Goal: Transaction & Acquisition: Purchase product/service

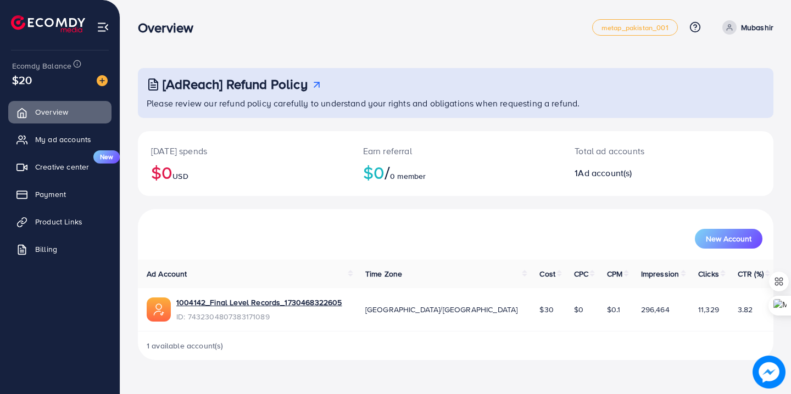
click at [326, 210] on div "New Account" at bounding box center [455, 234] width 635 height 51
click at [56, 191] on span "Payment" at bounding box center [53, 194] width 31 height 11
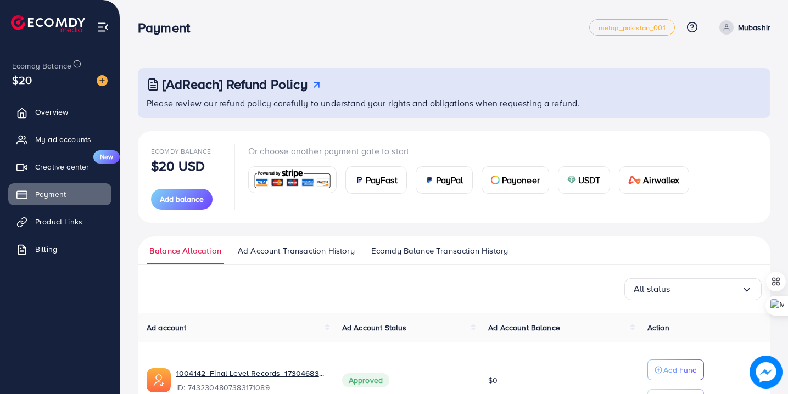
scroll to position [71, 0]
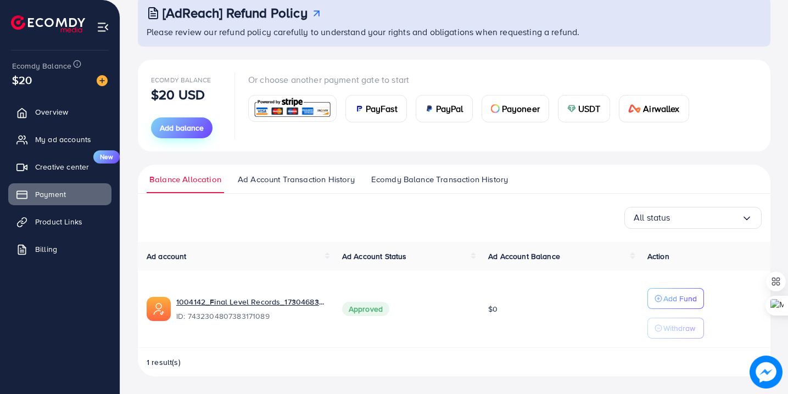
click at [198, 125] on span "Add balance" at bounding box center [182, 127] width 44 height 11
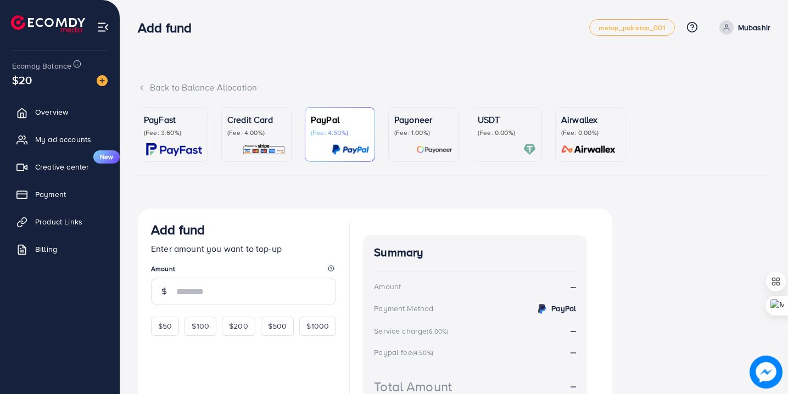
click at [275, 143] on img at bounding box center [263, 149] width 43 height 13
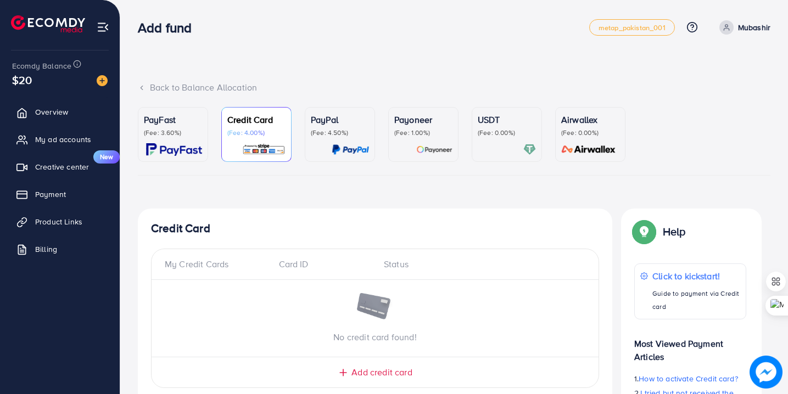
scroll to position [105, 0]
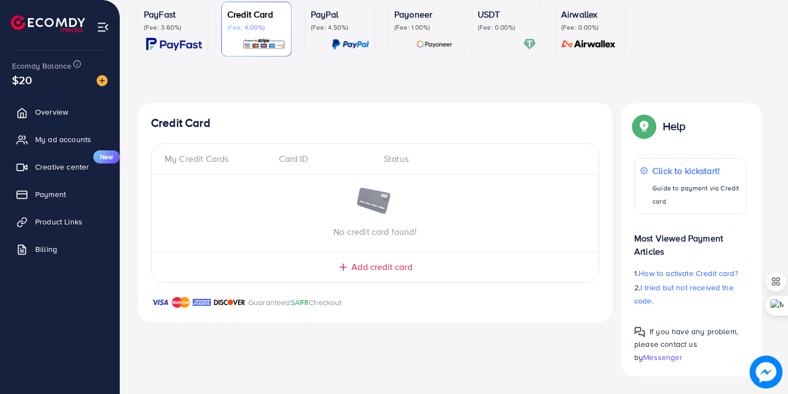
click at [394, 164] on div "Status" at bounding box center [480, 159] width 210 height 13
click at [288, 160] on div "Card ID" at bounding box center [322, 159] width 105 height 13
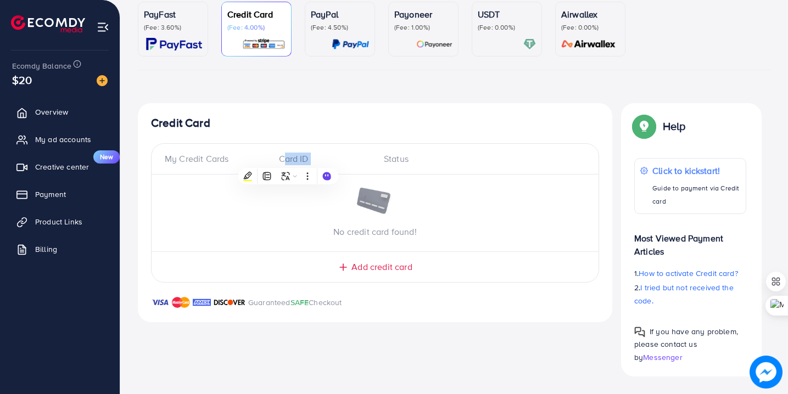
click at [199, 159] on div "My Credit Cards" at bounding box center [217, 159] width 105 height 13
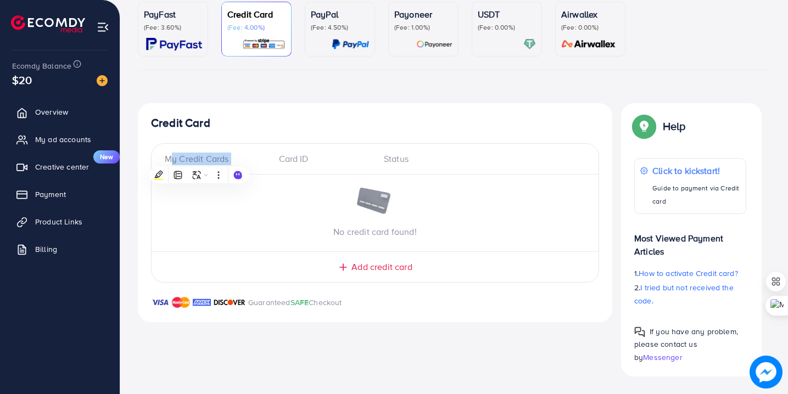
click at [281, 115] on div "Credit Card My Credit Cards Card ID Status No credit card found! Add credit car…" at bounding box center [375, 212] width 474 height 219
click at [161, 127] on h4 "Credit Card" at bounding box center [375, 123] width 448 height 14
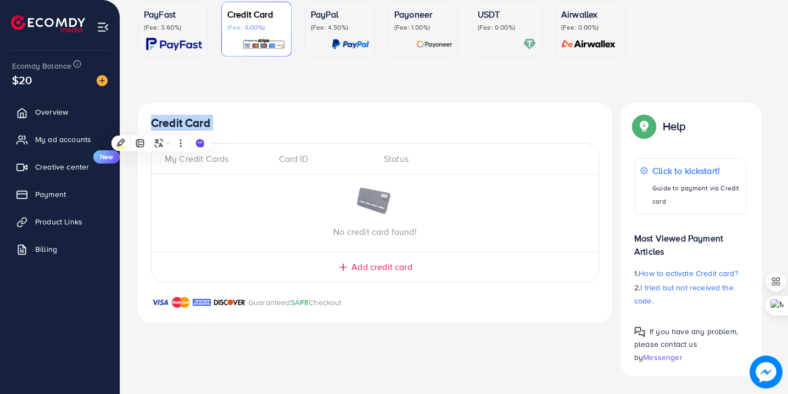
click at [193, 163] on div "My Credit Cards" at bounding box center [217, 159] width 105 height 13
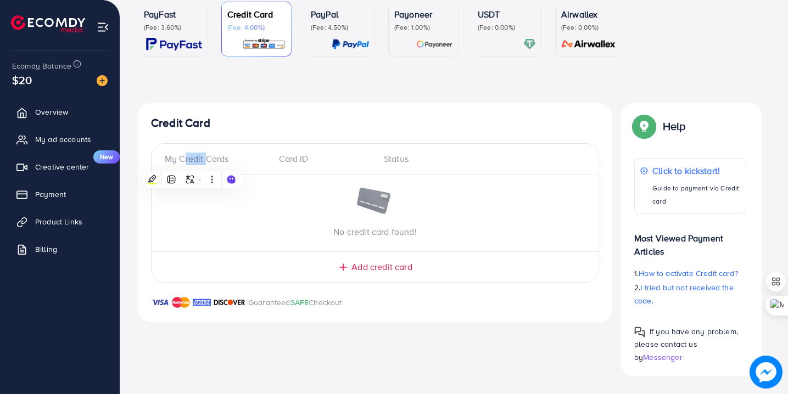
click at [193, 163] on div "My Credit Cards" at bounding box center [217, 159] width 105 height 13
click at [291, 165] on div "My Credit Cards Card ID Status" at bounding box center [375, 164] width 447 height 22
click at [294, 158] on div "Card ID" at bounding box center [322, 159] width 105 height 13
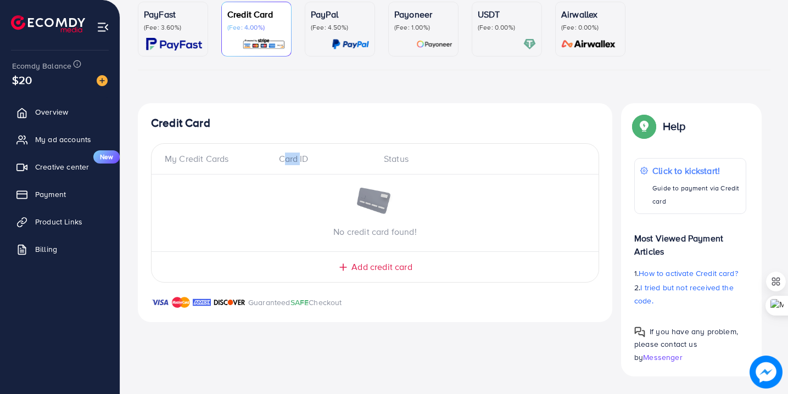
click at [294, 158] on div "Card ID" at bounding box center [322, 159] width 105 height 13
click at [396, 160] on div "Status" at bounding box center [480, 159] width 210 height 13
click at [289, 157] on div "Card ID" at bounding box center [322, 159] width 105 height 13
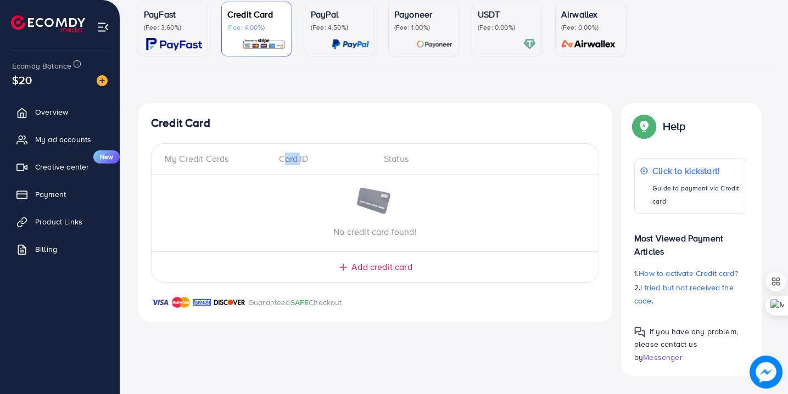
click at [289, 157] on div "Card ID" at bounding box center [322, 159] width 105 height 13
click at [178, 160] on div "My Credit Cards" at bounding box center [217, 159] width 105 height 13
click at [253, 135] on div "Credit Card My Credit Cards Card ID Status No credit card found! Add credit car…" at bounding box center [375, 212] width 474 height 219
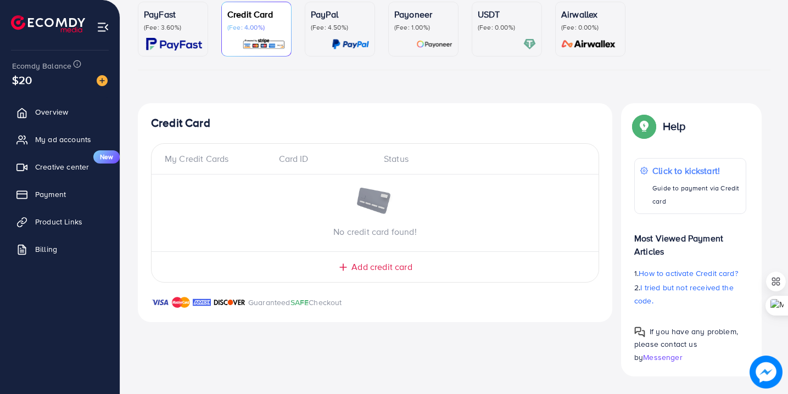
click at [180, 125] on h4 "Credit Card" at bounding box center [375, 123] width 448 height 14
click at [182, 124] on h4 "Credit Card" at bounding box center [375, 123] width 448 height 14
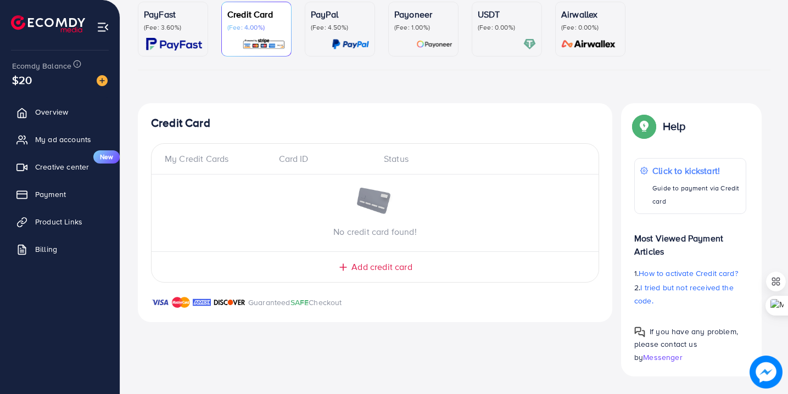
click at [182, 124] on h4 "Credit Card" at bounding box center [375, 123] width 448 height 14
click at [203, 122] on h4 "Credit Card" at bounding box center [375, 123] width 448 height 14
click at [183, 122] on h4 "Credit Card" at bounding box center [375, 123] width 448 height 14
click at [180, 122] on h4 "Credit Card" at bounding box center [375, 123] width 448 height 14
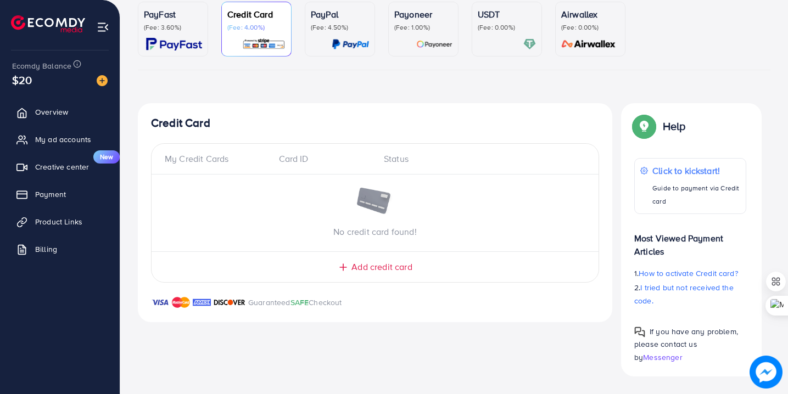
click at [183, 122] on h4 "Credit Card" at bounding box center [375, 123] width 448 height 14
click at [183, 121] on h4 "Credit Card" at bounding box center [375, 123] width 448 height 14
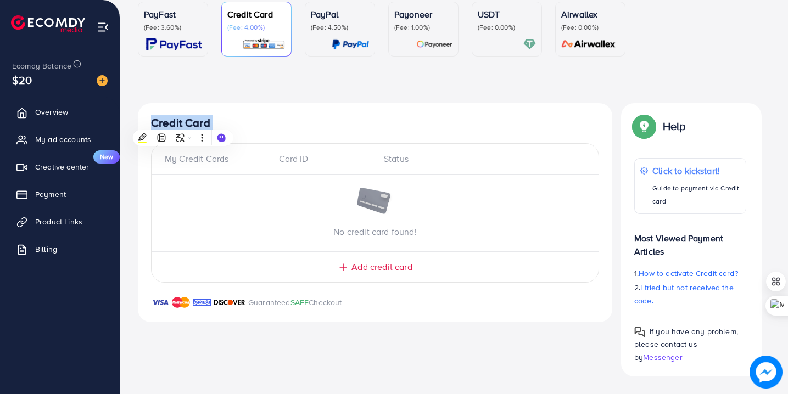
click at [183, 121] on h4 "Credit Card" at bounding box center [375, 123] width 448 height 14
click at [198, 122] on h4 "Credit Card" at bounding box center [375, 123] width 448 height 14
click at [182, 122] on h4 "Credit Card" at bounding box center [375, 123] width 448 height 14
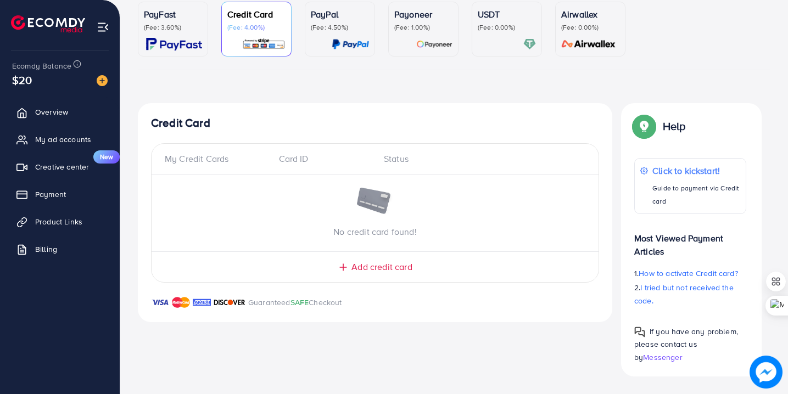
click at [182, 122] on h4 "Credit Card" at bounding box center [375, 123] width 448 height 14
click at [194, 122] on h4 "Credit Card" at bounding box center [375, 123] width 448 height 14
click at [154, 124] on h4 "Credit Card" at bounding box center [375, 123] width 448 height 14
click at [183, 124] on h4 "Credit Card" at bounding box center [375, 123] width 448 height 14
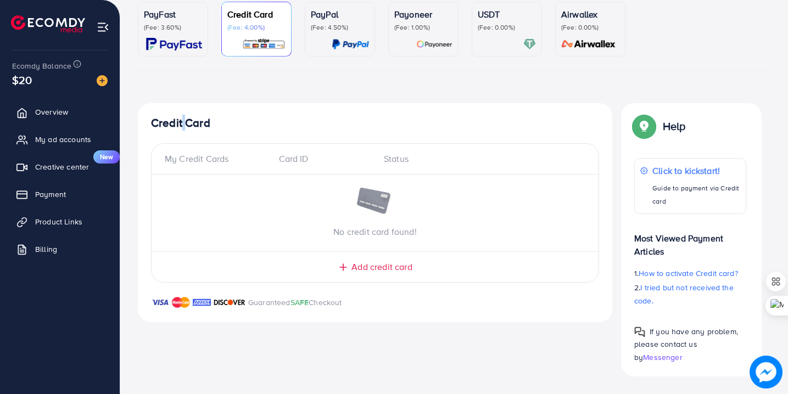
click at [183, 124] on h4 "Credit Card" at bounding box center [375, 123] width 448 height 14
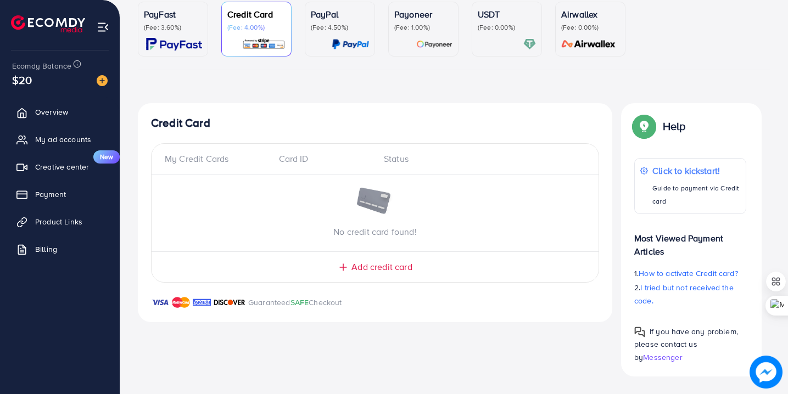
click at [183, 124] on h4 "Credit Card" at bounding box center [375, 123] width 448 height 14
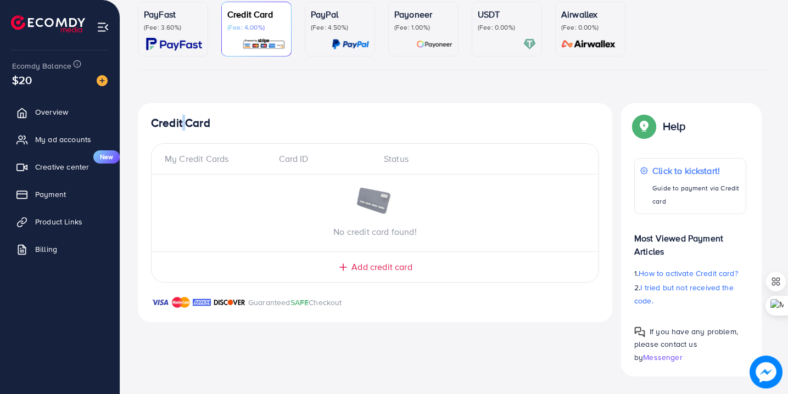
click at [183, 124] on h4 "Credit Card" at bounding box center [375, 123] width 448 height 14
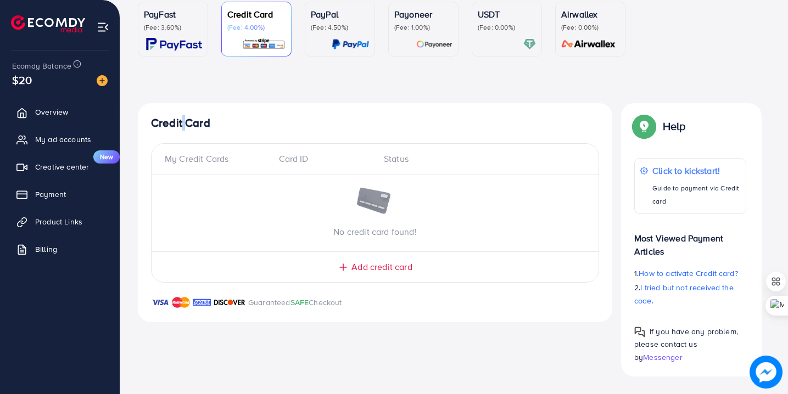
click at [206, 121] on h4 "Credit Card" at bounding box center [375, 123] width 448 height 14
click at [183, 122] on h4 "Credit Card" at bounding box center [375, 123] width 448 height 14
click at [208, 123] on h4 "Credit Card" at bounding box center [375, 123] width 448 height 14
click at [183, 124] on h4 "Credit Card" at bounding box center [375, 123] width 448 height 14
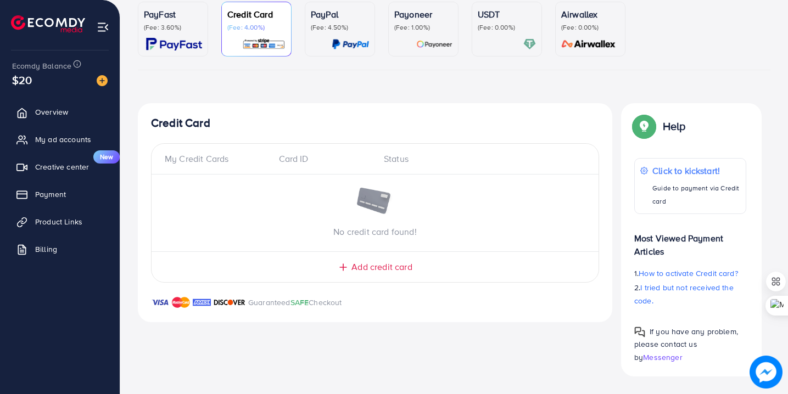
click at [183, 124] on h4 "Credit Card" at bounding box center [375, 123] width 448 height 14
click at [209, 122] on h4 "Credit Card" at bounding box center [375, 123] width 448 height 14
click at [183, 122] on h4 "Credit Card" at bounding box center [375, 123] width 448 height 14
click at [210, 124] on h4 "Credit Card" at bounding box center [375, 123] width 448 height 14
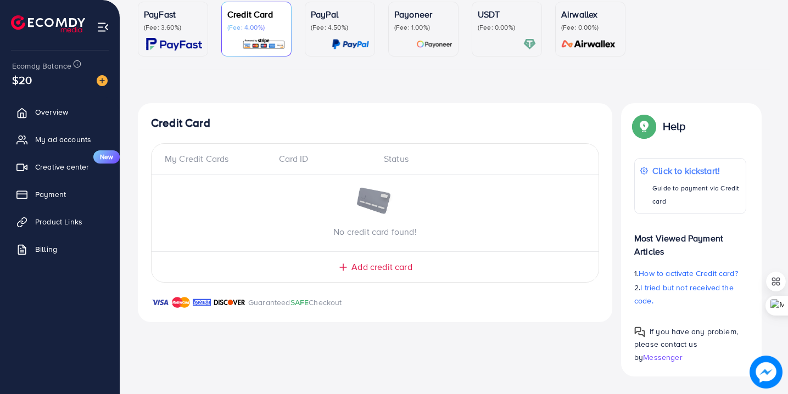
click at [183, 122] on h4 "Credit Card" at bounding box center [375, 123] width 448 height 14
click at [182, 122] on h4 "Credit Card" at bounding box center [375, 123] width 448 height 14
click at [183, 122] on h4 "Credit Card" at bounding box center [375, 123] width 448 height 14
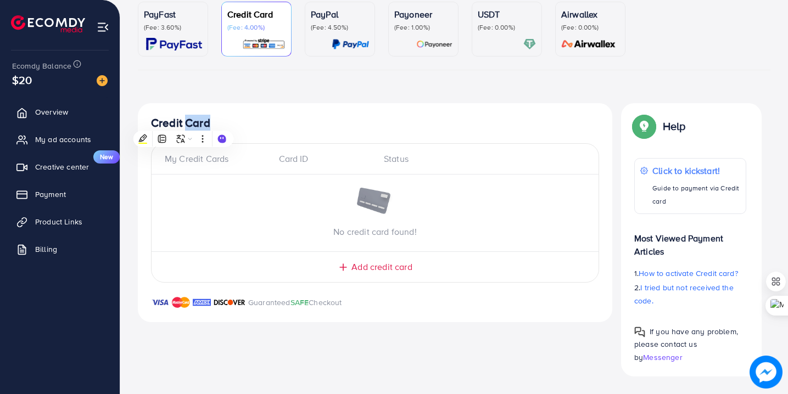
click at [182, 122] on h4 "Credit Card" at bounding box center [375, 123] width 448 height 14
click at [183, 122] on h4 "Credit Card" at bounding box center [375, 123] width 448 height 14
click at [102, 82] on img at bounding box center [102, 80] width 11 height 11
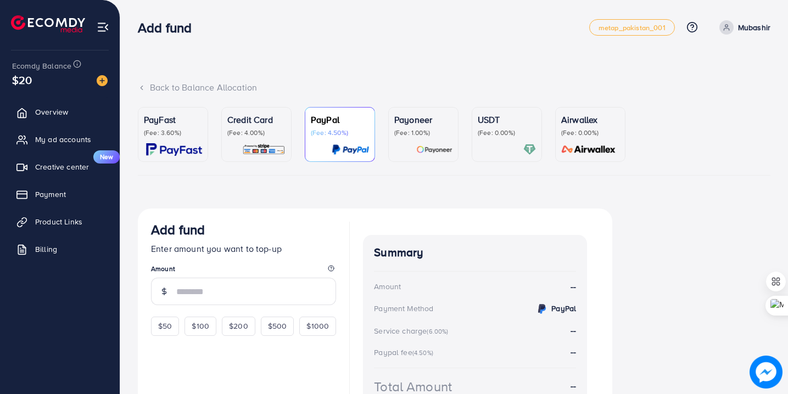
click at [739, 30] on p "Mubashir" at bounding box center [754, 27] width 32 height 13
click at [695, 90] on span "Log out" at bounding box center [705, 89] width 30 height 13
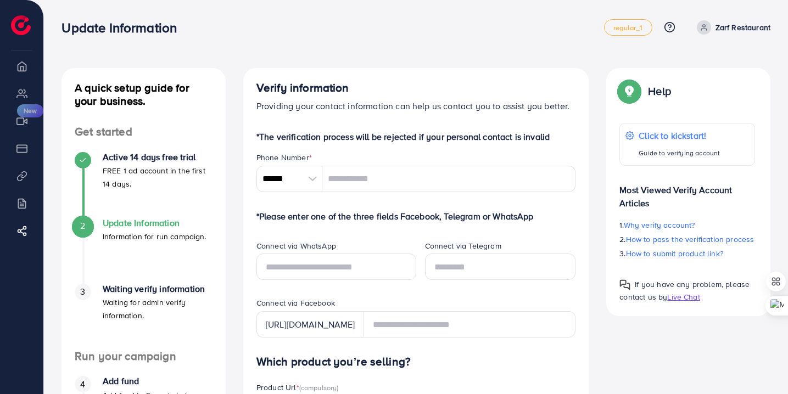
click at [316, 182] on div at bounding box center [312, 179] width 19 height 26
click at [316, 182] on input "******" at bounding box center [289, 179] width 66 height 26
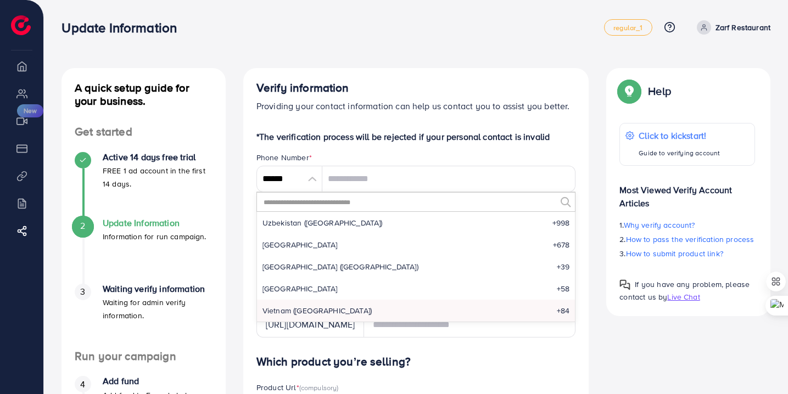
click at [320, 202] on input "text" at bounding box center [409, 202] width 294 height 19
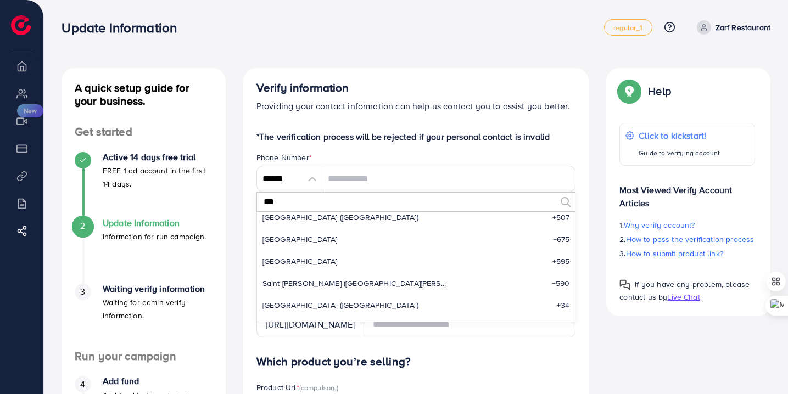
scroll to position [0, 0]
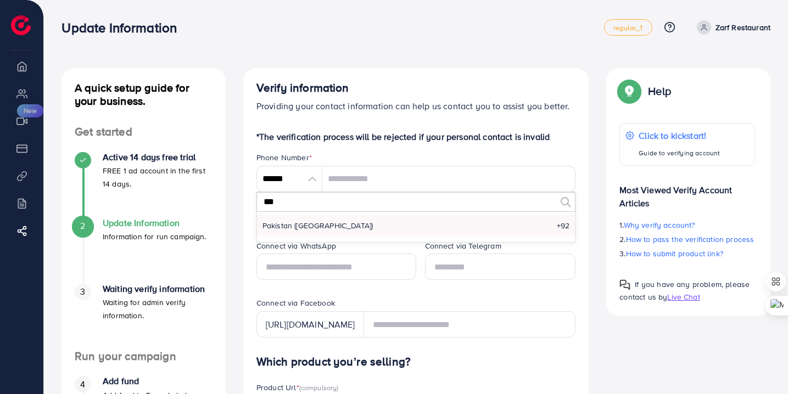
type input "***"
click at [290, 231] on li "Pakistan (‫پاکستان‬‎) +92" at bounding box center [416, 226] width 318 height 22
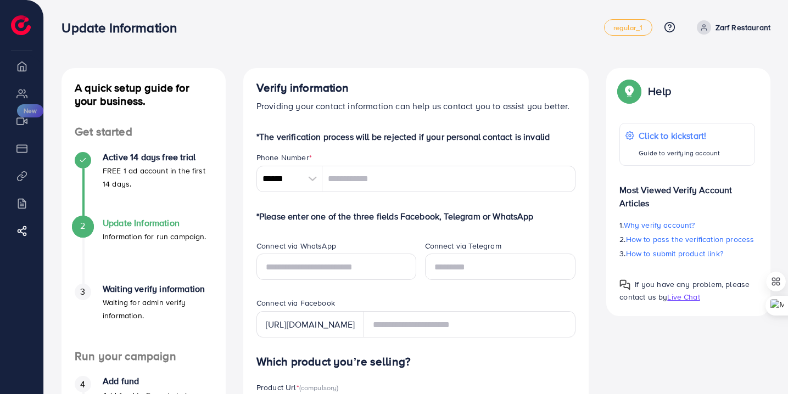
type input "******"
click at [362, 181] on input "tel" at bounding box center [449, 179] width 254 height 26
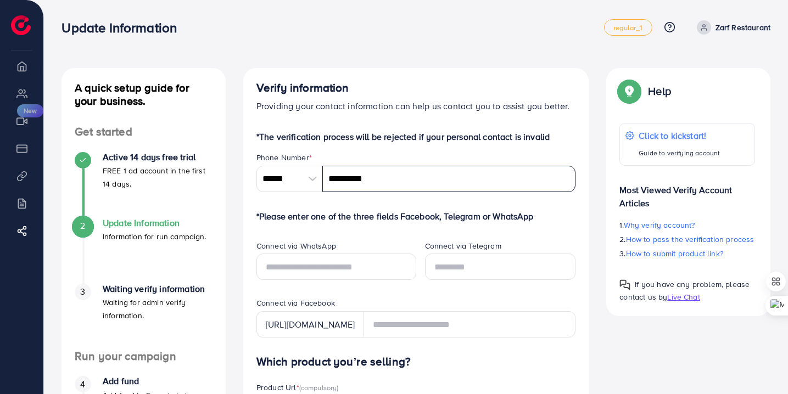
type input "**********"
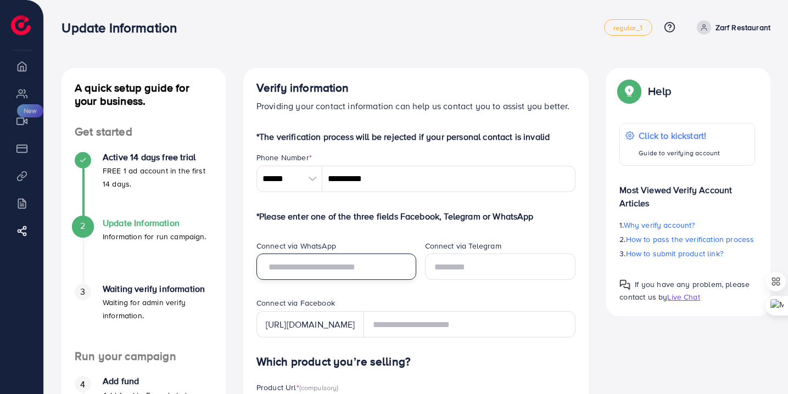
click at [341, 274] on input "text" at bounding box center [336, 267] width 160 height 26
type input "**********"
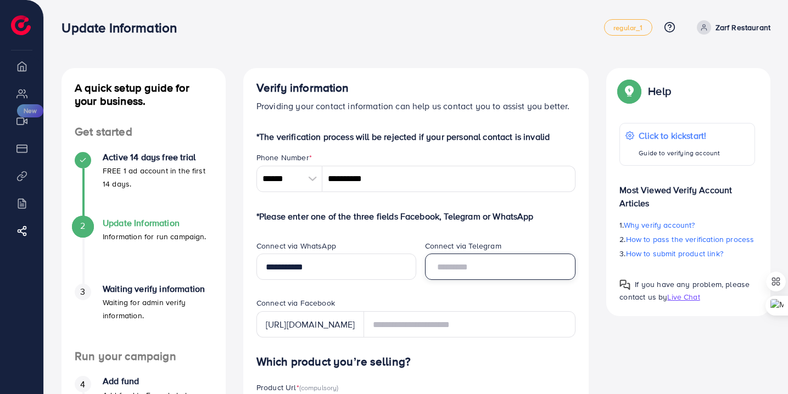
click at [494, 262] on input "text" at bounding box center [500, 267] width 151 height 26
click at [788, 128] on html "Update Information regular_1 Help Center Contact Support Plans and Pricing Term…" at bounding box center [394, 197] width 788 height 394
type input "**********"
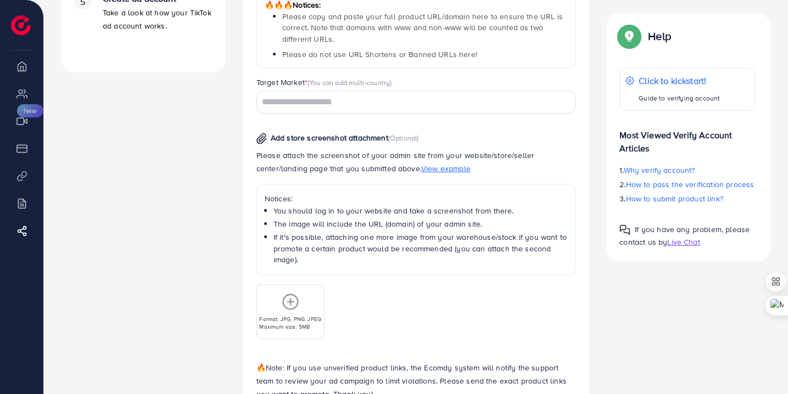
scroll to position [515, 0]
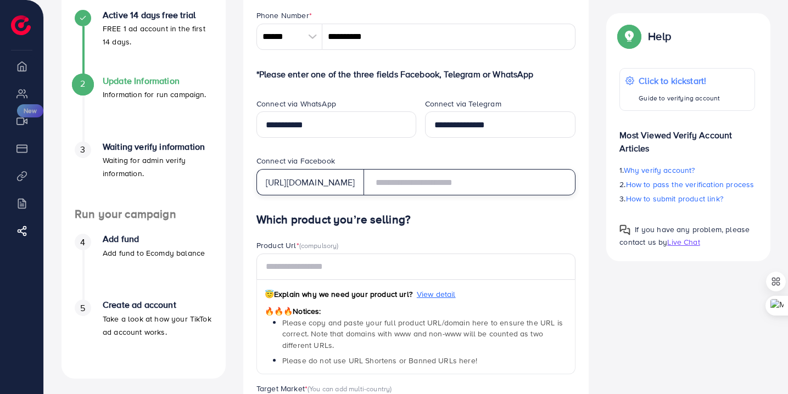
click at [455, 179] on input "text" at bounding box center [470, 182] width 213 height 26
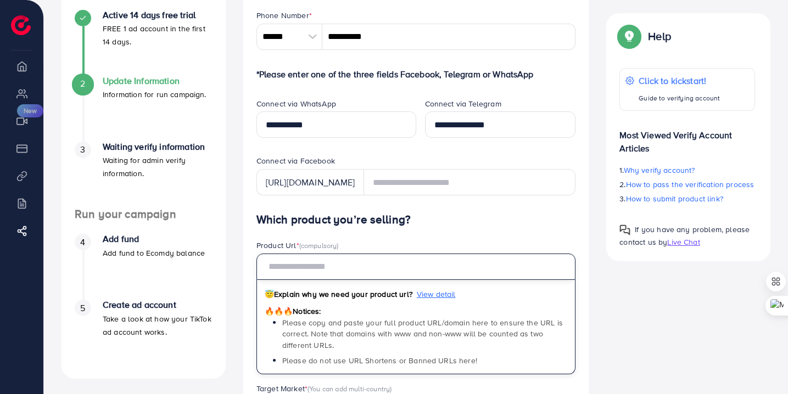
click at [355, 271] on input "text" at bounding box center [416, 267] width 320 height 26
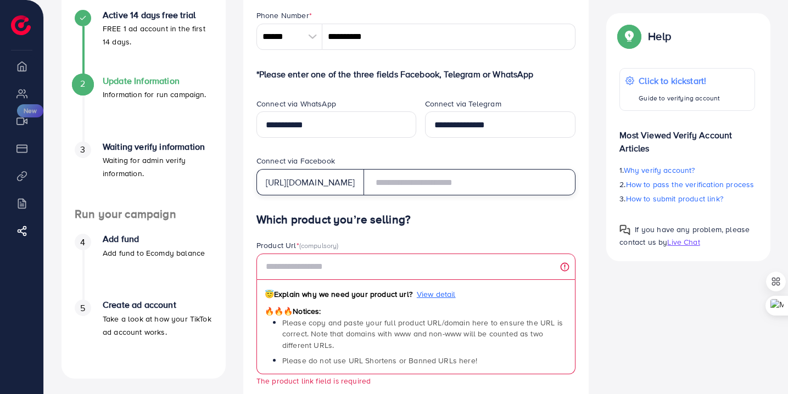
click at [443, 185] on input "text" at bounding box center [470, 182] width 213 height 26
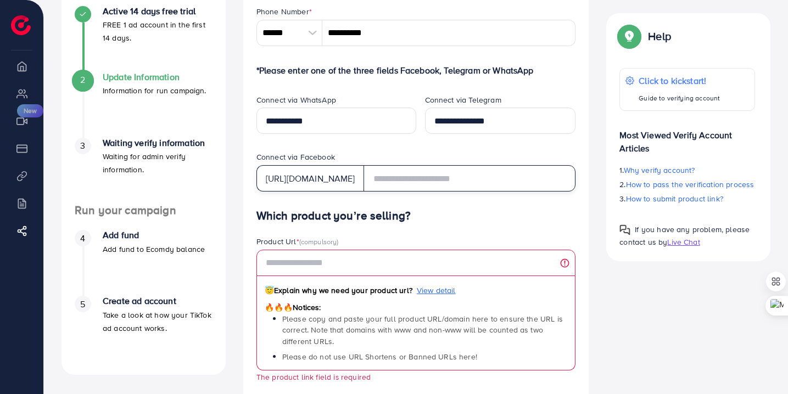
scroll to position [148, 0]
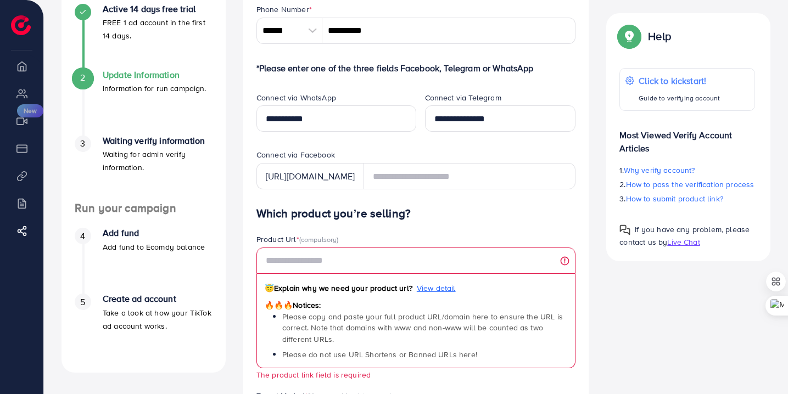
click at [15, 22] on img at bounding box center [21, 25] width 20 height 20
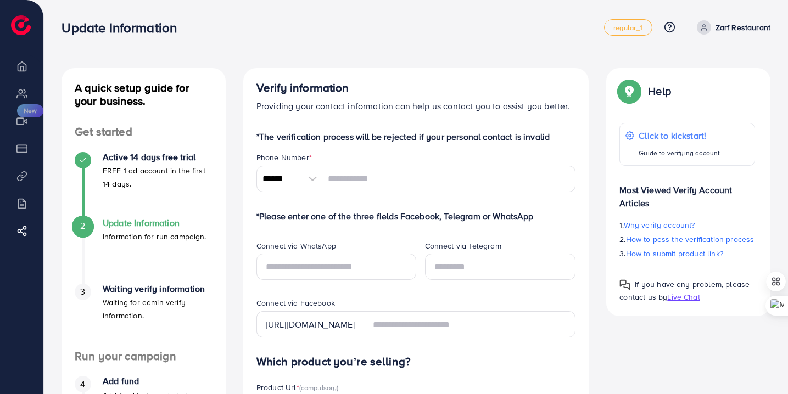
click at [718, 31] on p "Zarf Restaurant" at bounding box center [743, 27] width 55 height 13
click at [695, 75] on link "Log out" at bounding box center [718, 65] width 104 height 25
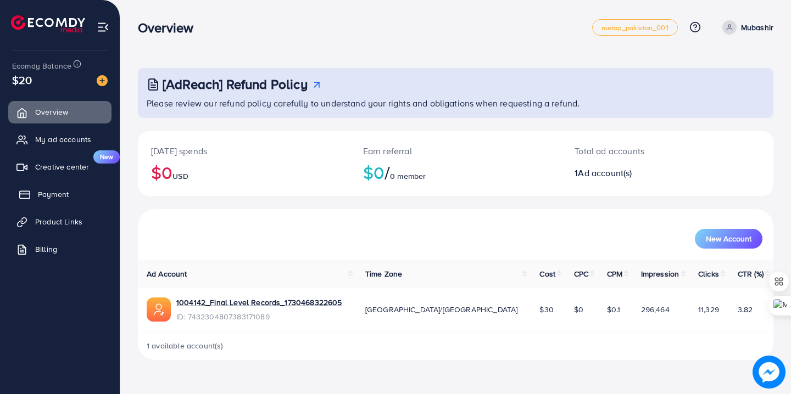
click at [70, 194] on link "Payment" at bounding box center [59, 194] width 103 height 22
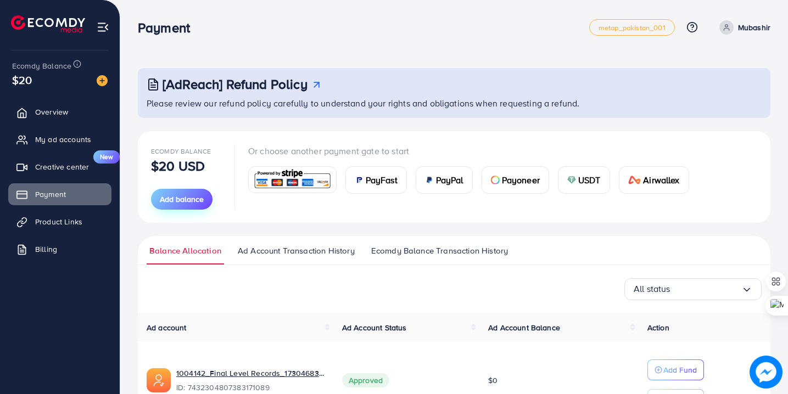
click at [176, 206] on button "Add balance" at bounding box center [182, 199] width 62 height 21
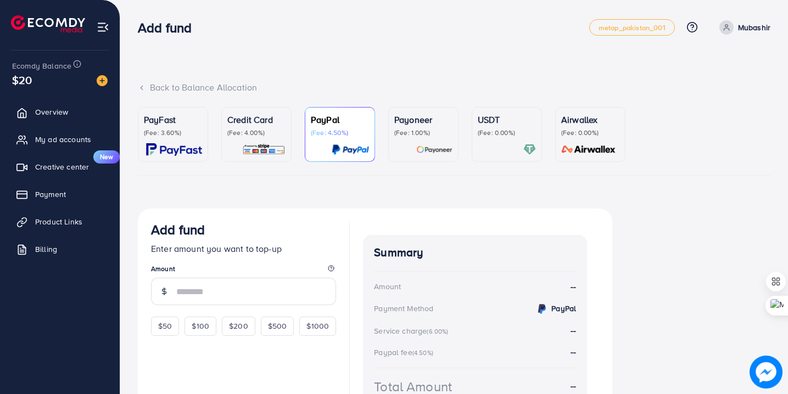
scroll to position [65, 0]
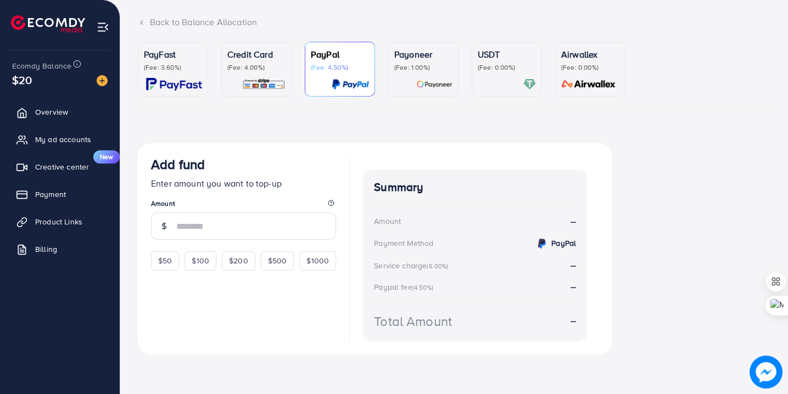
click at [266, 70] on p "(Fee: 4.00%)" at bounding box center [256, 67] width 58 height 9
